Goal: Task Accomplishment & Management: Manage account settings

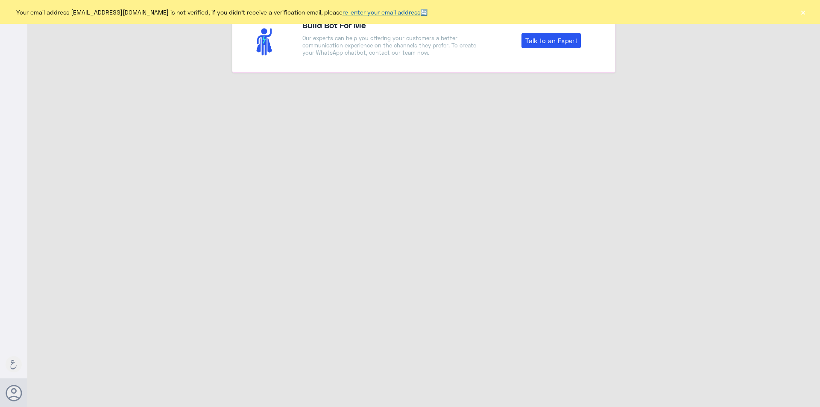
click at [400, 13] on link "re-enter your email address" at bounding box center [382, 12] width 78 height 7
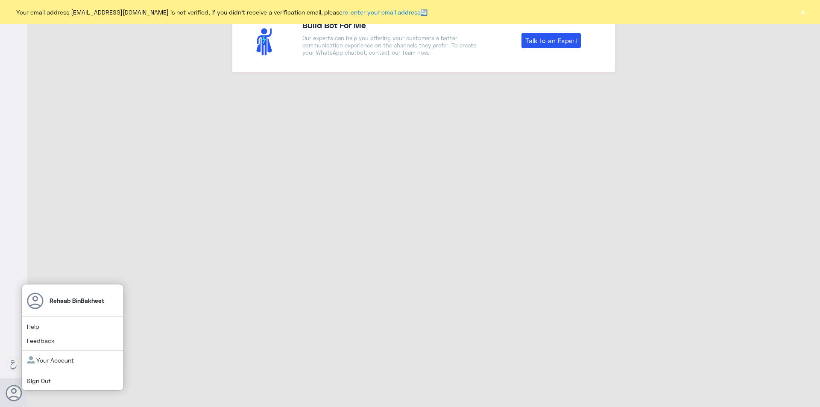
click at [33, 381] on link "Sign Out" at bounding box center [39, 380] width 24 height 7
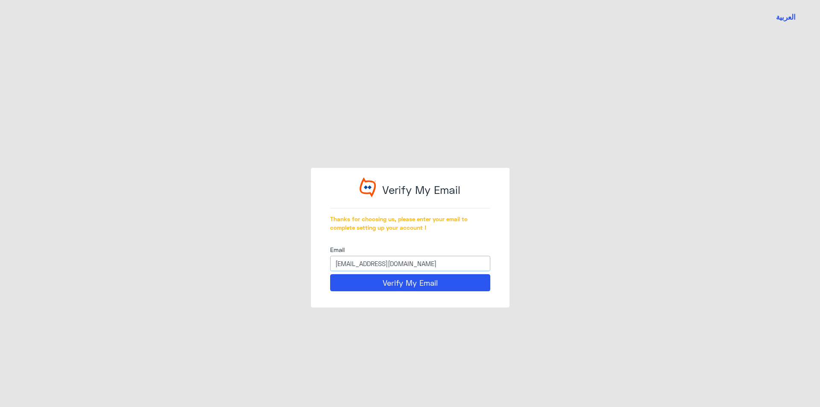
drag, startPoint x: 458, startPoint y: 265, endPoint x: 321, endPoint y: 250, distance: 137.5
click at [321, 250] on div "Verify My Email Thanks for choosing us, please enter your email to complete set…" at bounding box center [410, 238] width 199 height 140
click at [381, 284] on button "Verify My Email" at bounding box center [410, 282] width 160 height 17
